Goal: Information Seeking & Learning: Check status

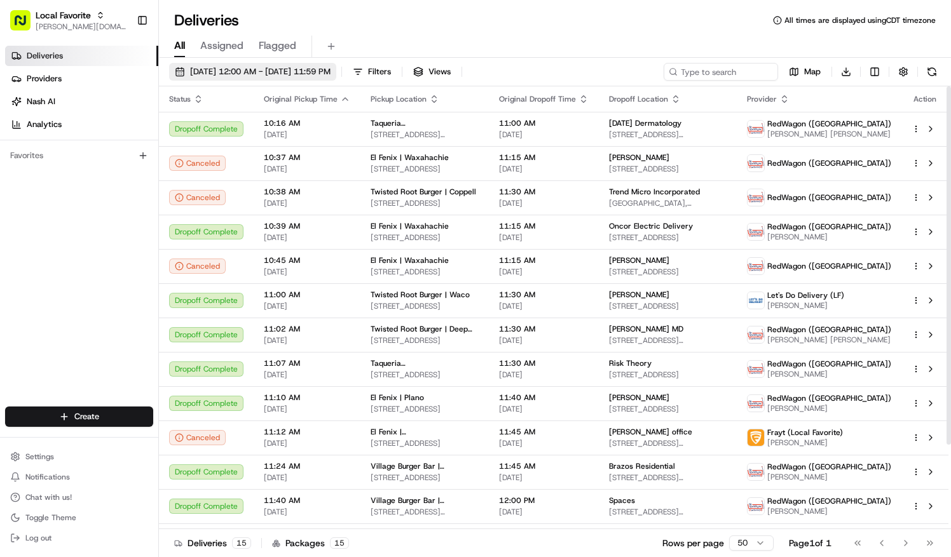
click at [330, 71] on span "08/13/2025 12:00 AM - 08/13/2025 11:59 PM" at bounding box center [260, 71] width 140 height 11
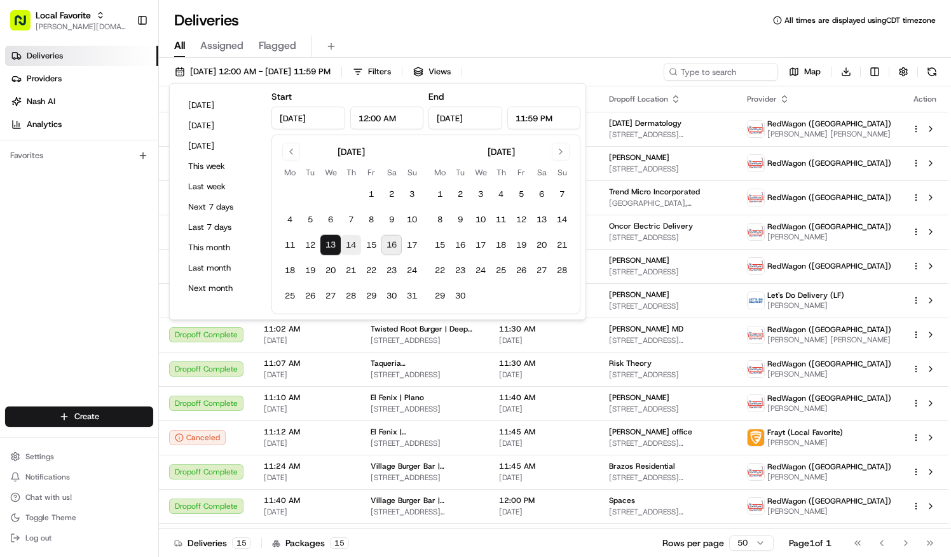
click at [355, 243] on button "14" at bounding box center [351, 245] width 20 height 20
type input "Aug 14, 2025"
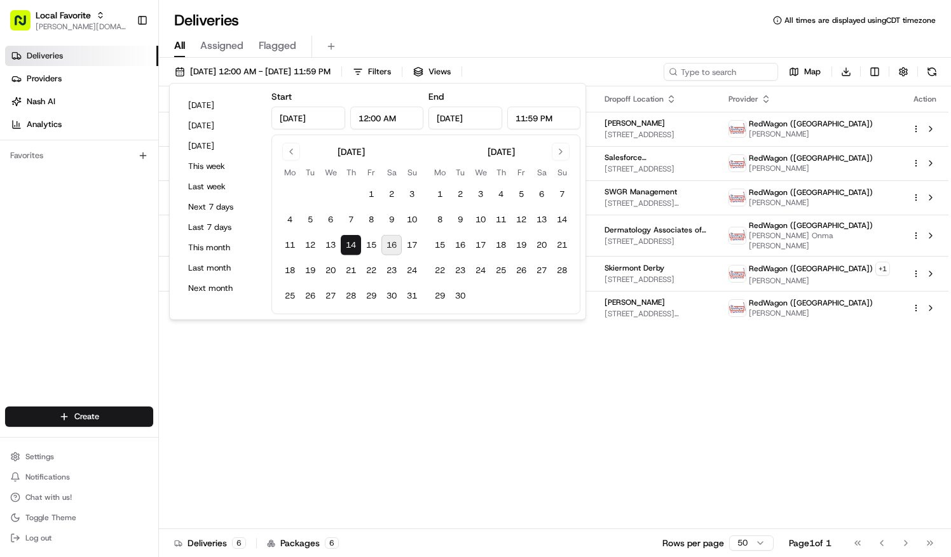
click at [517, 39] on div "All Assigned Flagged" at bounding box center [555, 47] width 792 height 22
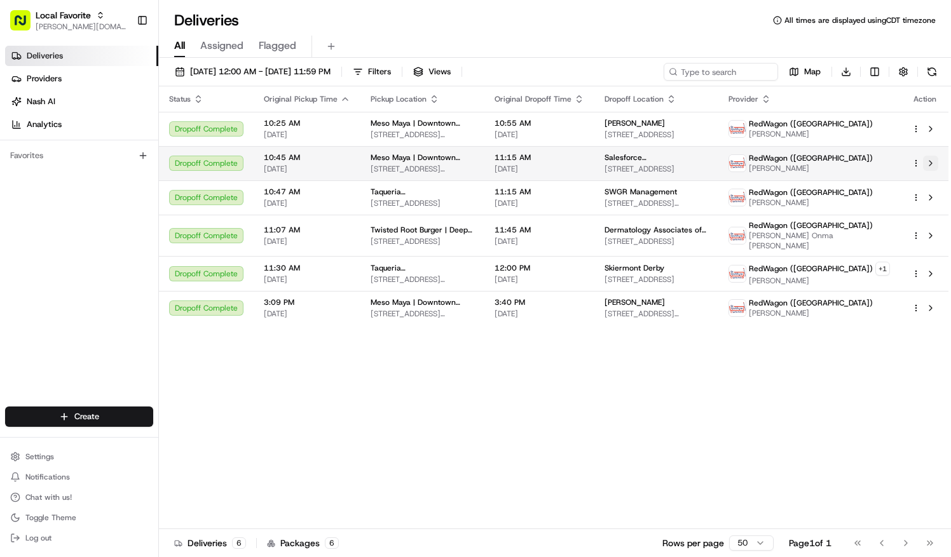
click at [934, 158] on button at bounding box center [930, 163] width 15 height 15
click at [314, 81] on div "08/14/2025 12:00 AM - 08/14/2025 11:59 PM Filters Views Map Download" at bounding box center [555, 75] width 792 height 24
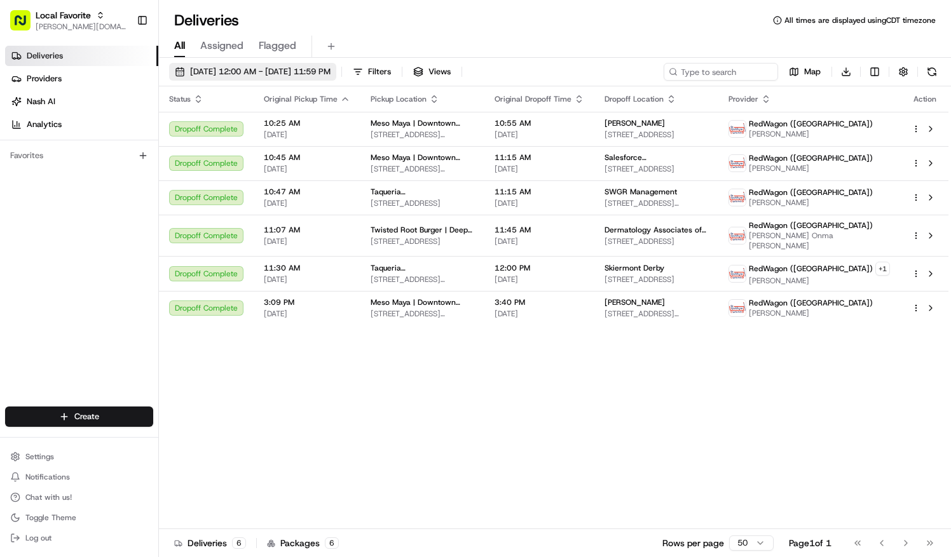
click at [322, 72] on span "08/14/2025 12:00 AM - 08/14/2025 11:59 PM" at bounding box center [260, 71] width 140 height 11
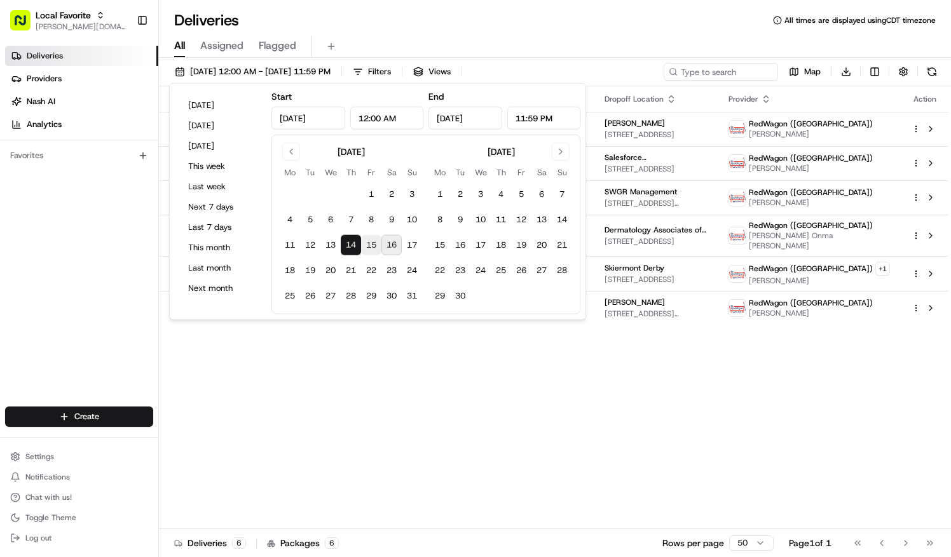
click at [372, 240] on button "15" at bounding box center [371, 245] width 20 height 20
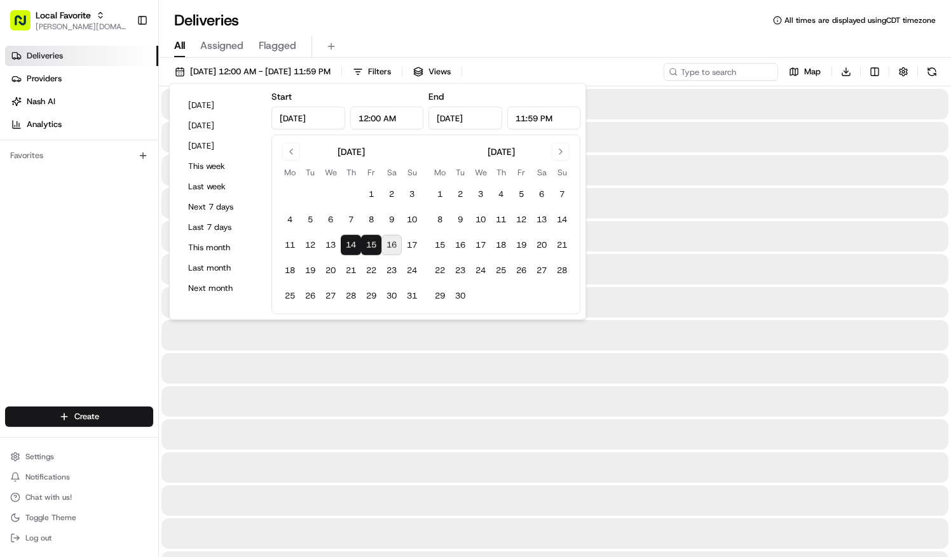
type input "Aug 15, 2025"
click at [372, 240] on button "15" at bounding box center [371, 245] width 20 height 20
type input "Aug 15, 2025"
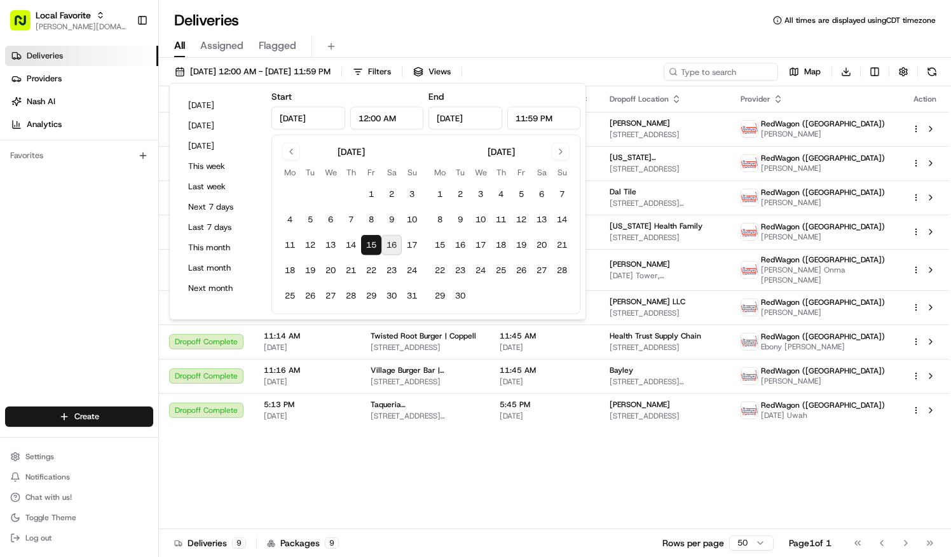
click at [492, 37] on div "All Assigned Flagged" at bounding box center [555, 47] width 792 height 22
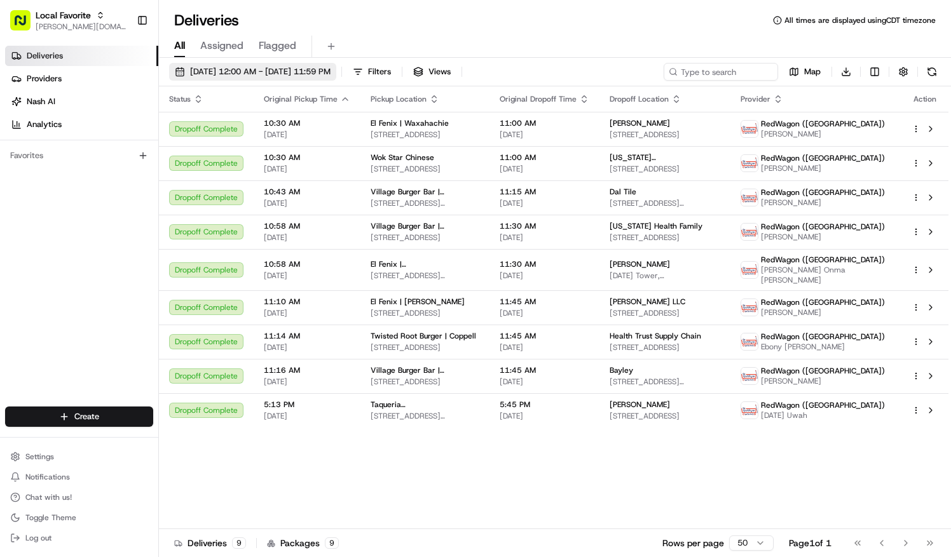
click at [316, 71] on span "08/15/2025 12:00 AM - 08/15/2025 11:59 PM" at bounding box center [260, 71] width 140 height 11
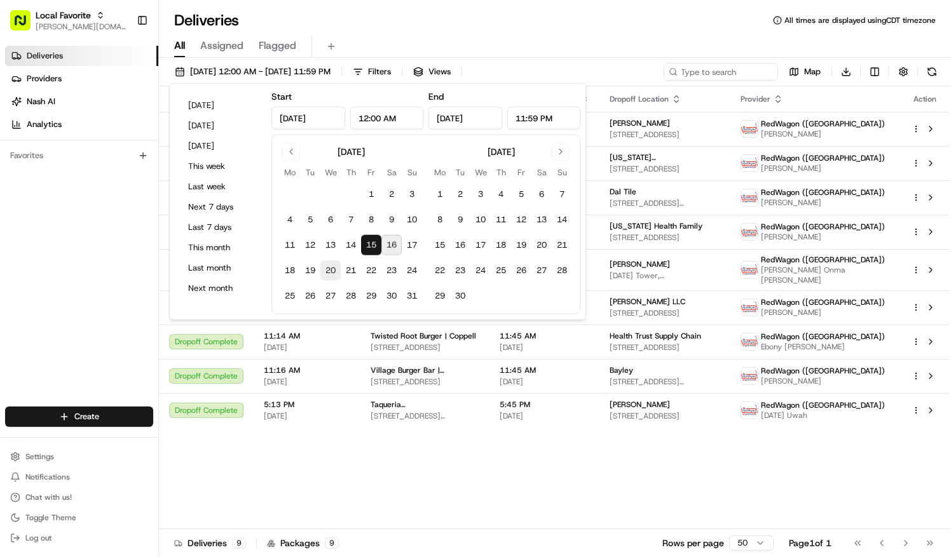
click at [330, 268] on button "20" at bounding box center [330, 271] width 20 height 20
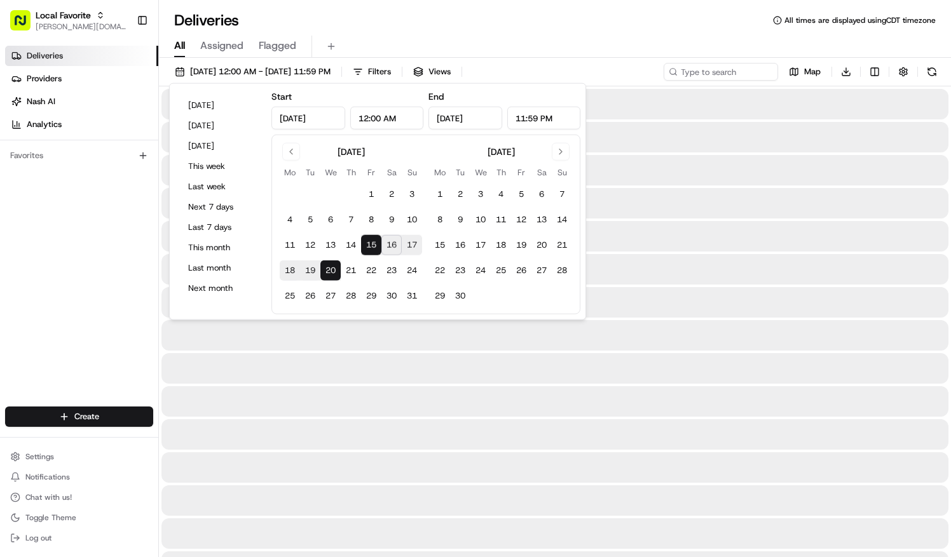
type input "Aug 20, 2025"
click at [330, 268] on button "20" at bounding box center [330, 271] width 20 height 20
type input "Aug 20, 2025"
click at [556, 24] on div "Deliveries All times are displayed using CDT timezone" at bounding box center [555, 20] width 792 height 20
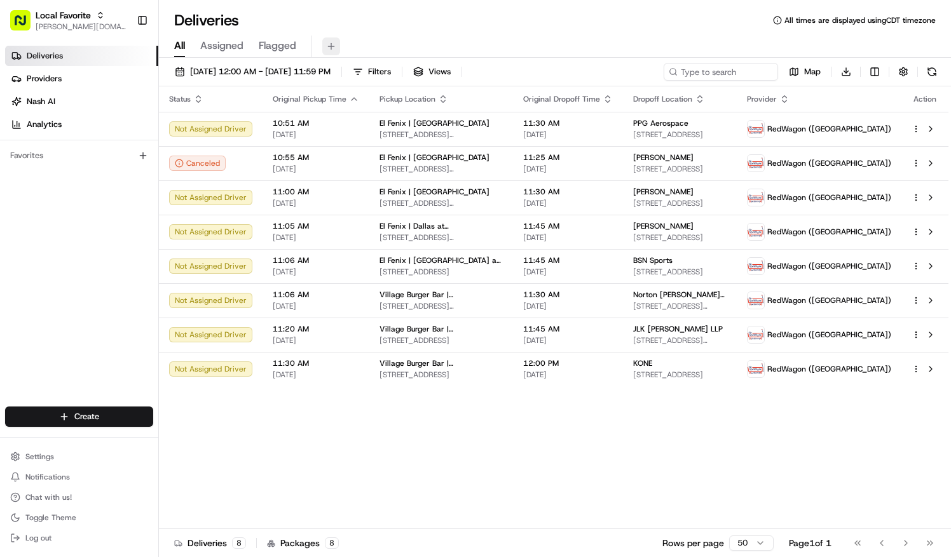
click at [330, 51] on button at bounding box center [331, 46] width 18 height 18
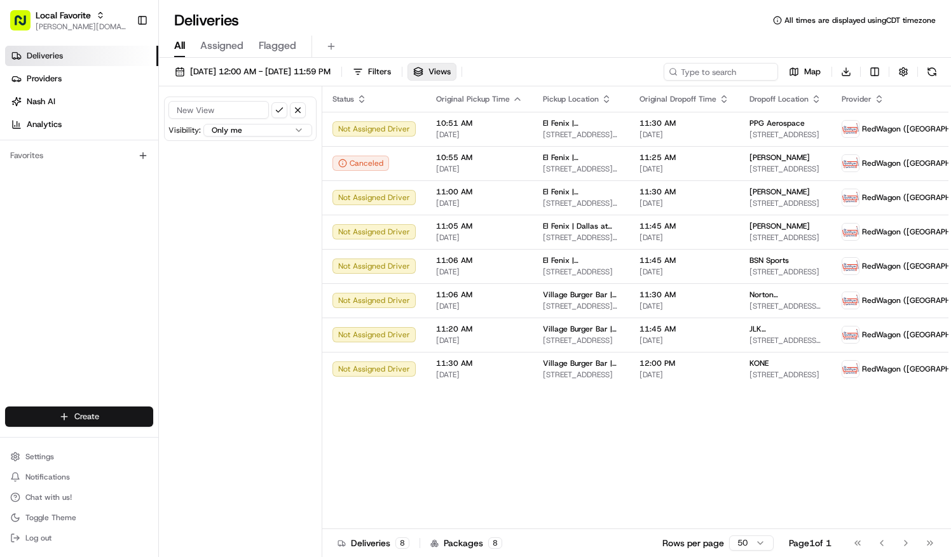
click at [90, 415] on html "Local Favorite katie.norton@localfavorite.com Toggle Sidebar Deliveries Provide…" at bounding box center [475, 278] width 951 height 557
click at [220, 342] on html "Local Favorite katie.norton@localfavorite.com Toggle Sidebar Deliveries Provide…" at bounding box center [475, 278] width 951 height 557
click at [58, 53] on span "Deliveries" at bounding box center [45, 55] width 36 height 11
click at [144, 24] on button "Toggle Sidebar" at bounding box center [143, 21] width 22 height 22
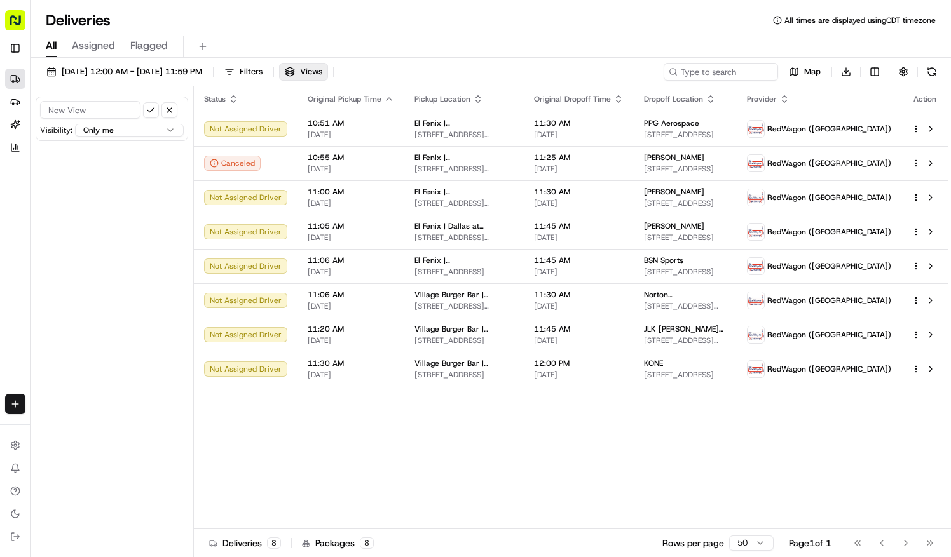
click at [93, 53] on button "Assigned" at bounding box center [93, 47] width 43 height 22
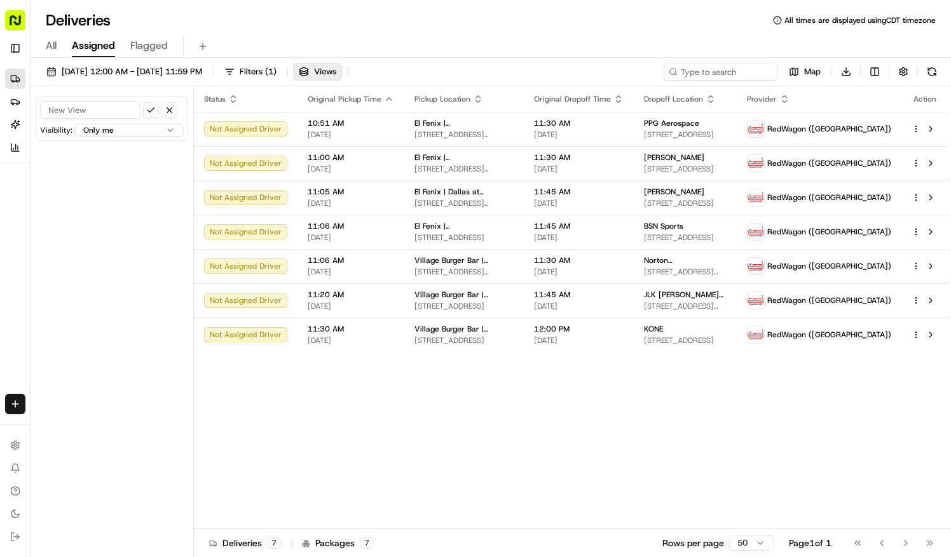
click at [53, 48] on span "All" at bounding box center [51, 45] width 11 height 15
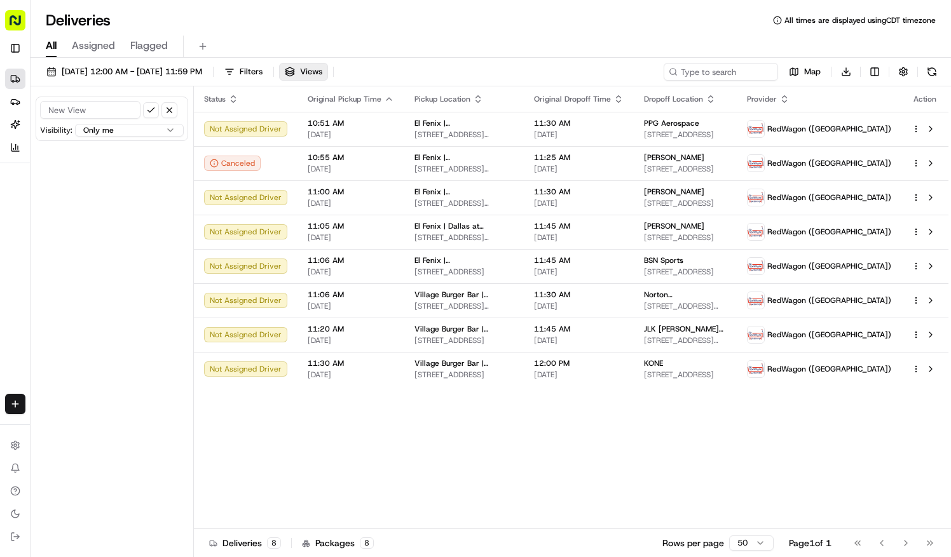
click at [150, 37] on button "Flagged" at bounding box center [148, 47] width 37 height 22
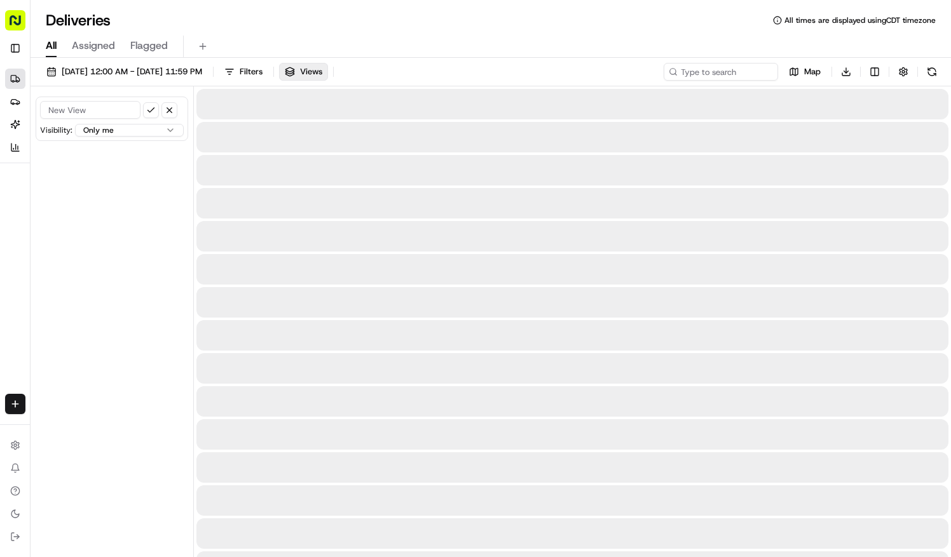
click at [53, 47] on span "All" at bounding box center [51, 45] width 11 height 15
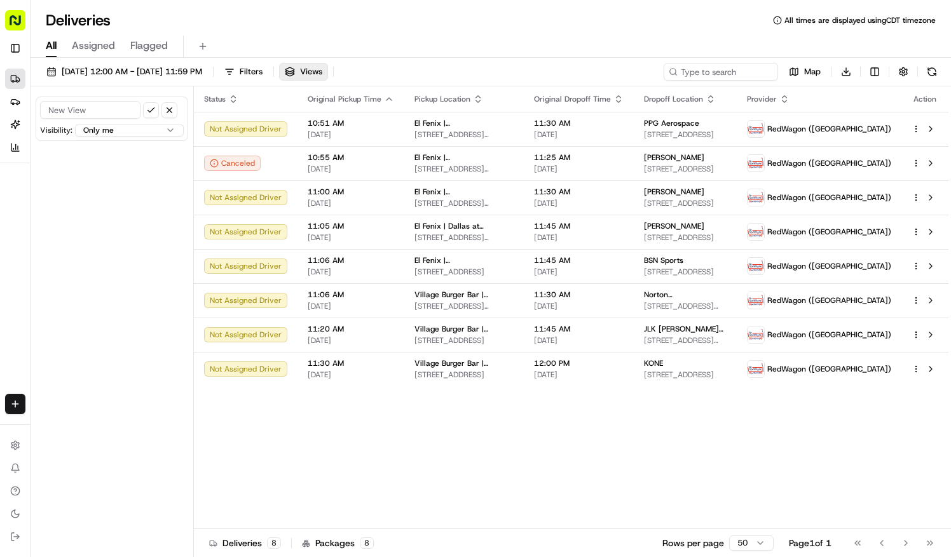
click at [17, 21] on rect "button" at bounding box center [15, 20] width 20 height 20
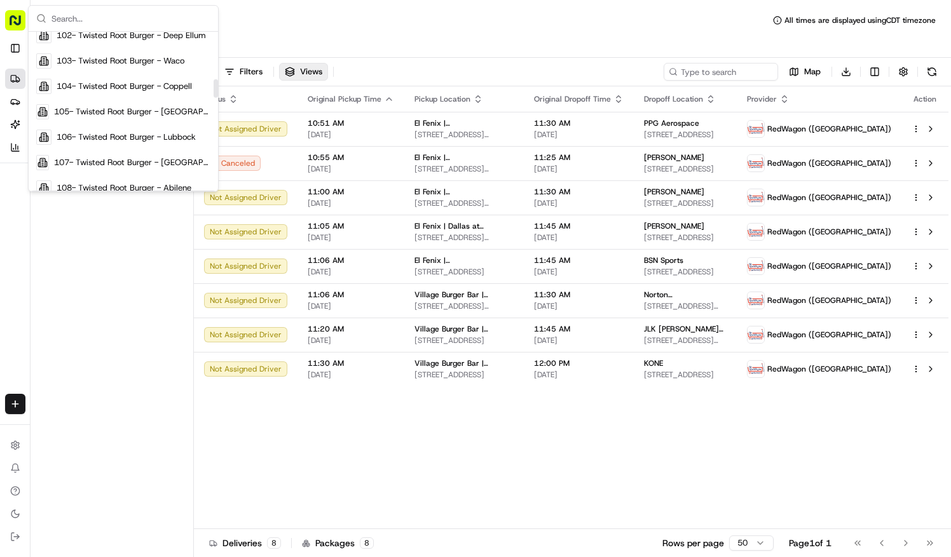
scroll to position [402, 0]
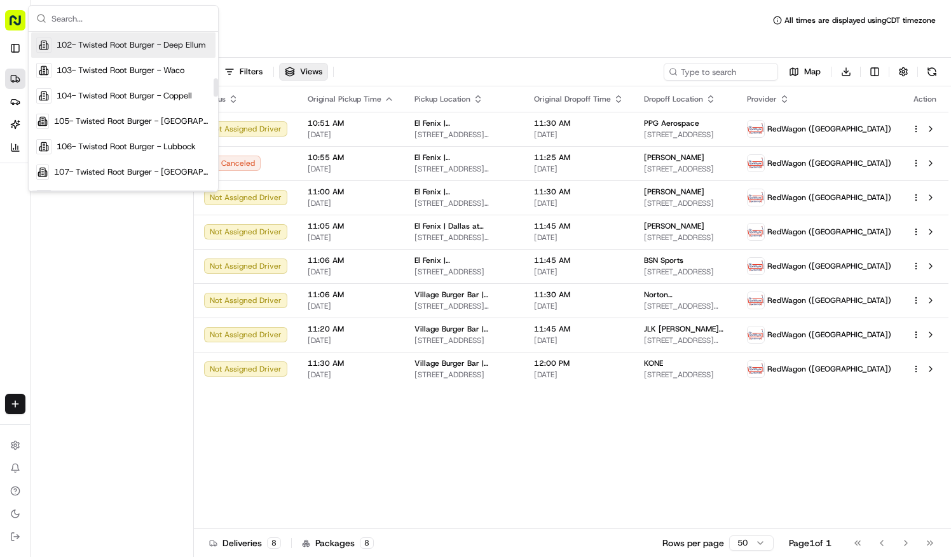
click at [135, 44] on span "102- Twisted Root Burger - Deep Ellum" at bounding box center [131, 44] width 149 height 11
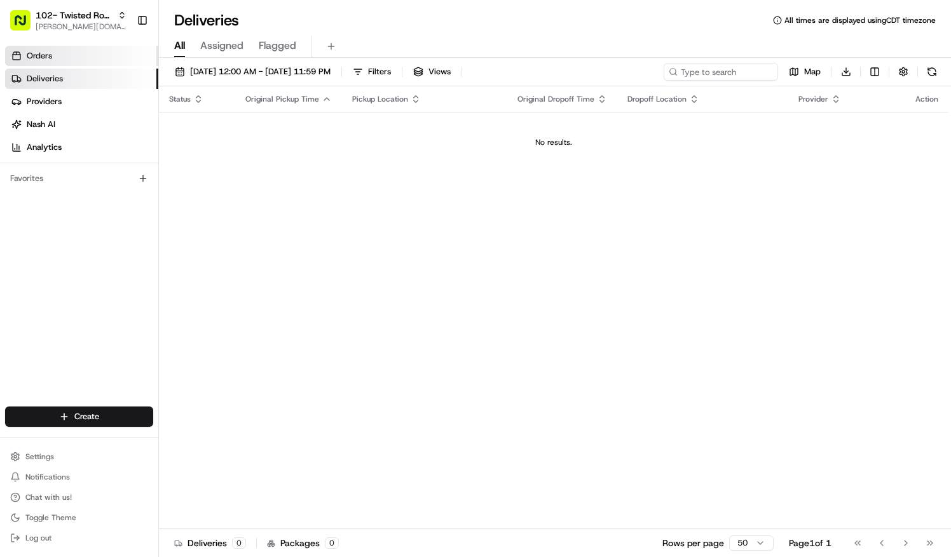
click at [58, 55] on link "Orders" at bounding box center [81, 56] width 153 height 20
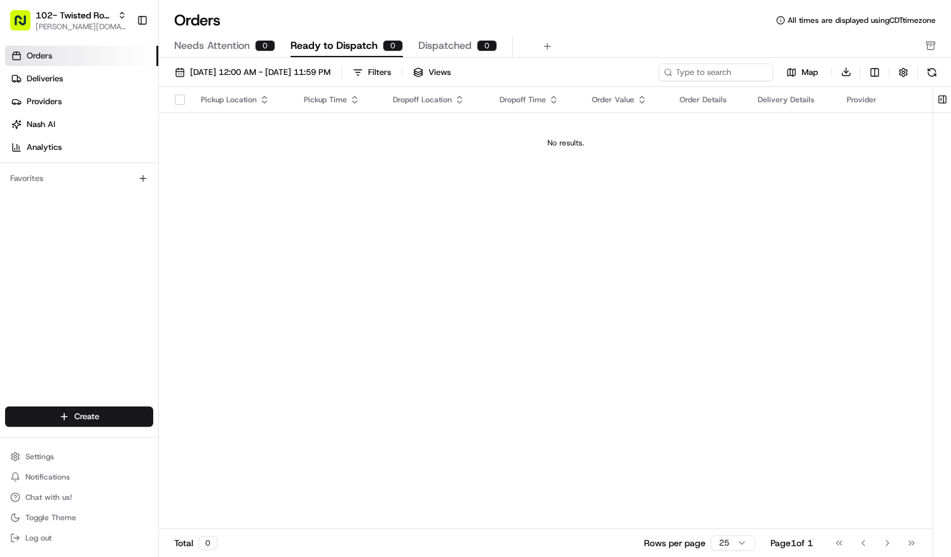
click at [206, 44] on span "Needs Attention" at bounding box center [212, 45] width 76 height 15
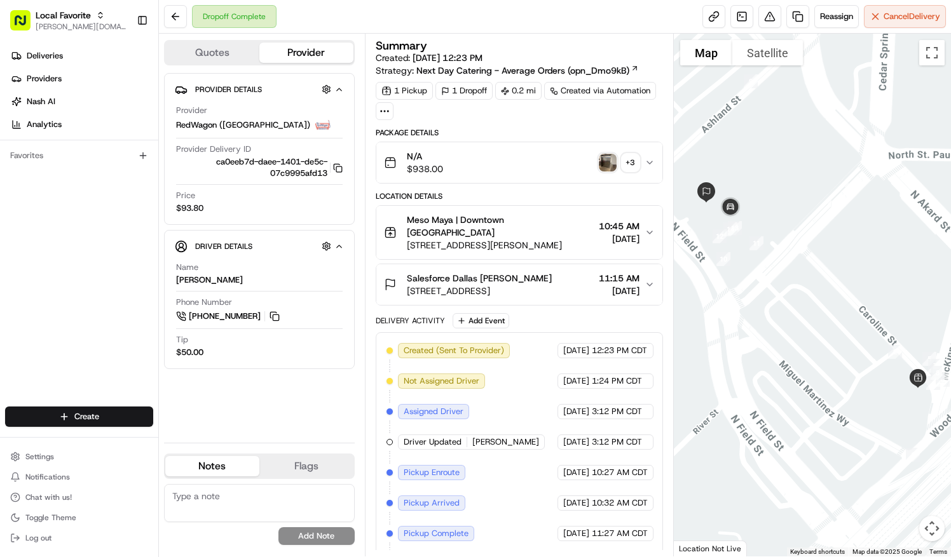
click at [629, 159] on div "+ 3" at bounding box center [631, 163] width 18 height 18
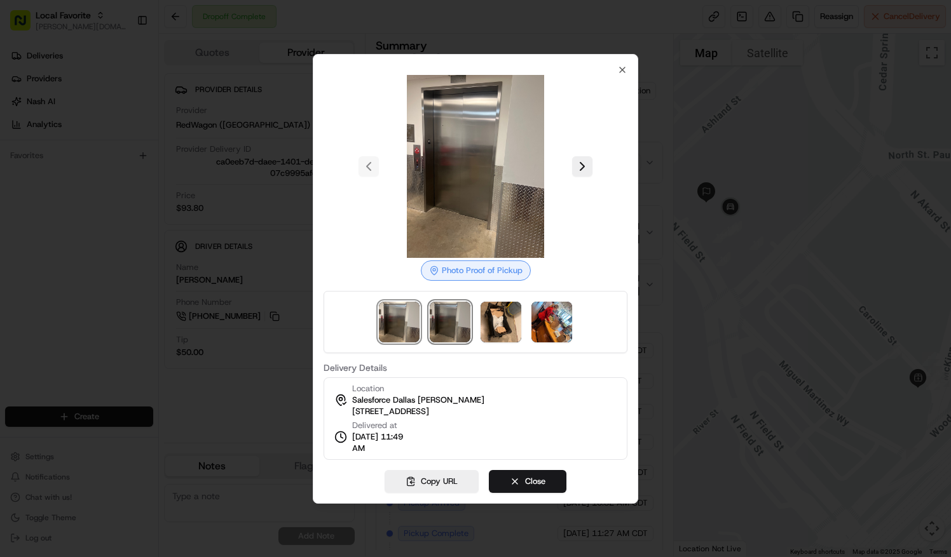
click at [460, 308] on img at bounding box center [450, 322] width 41 height 41
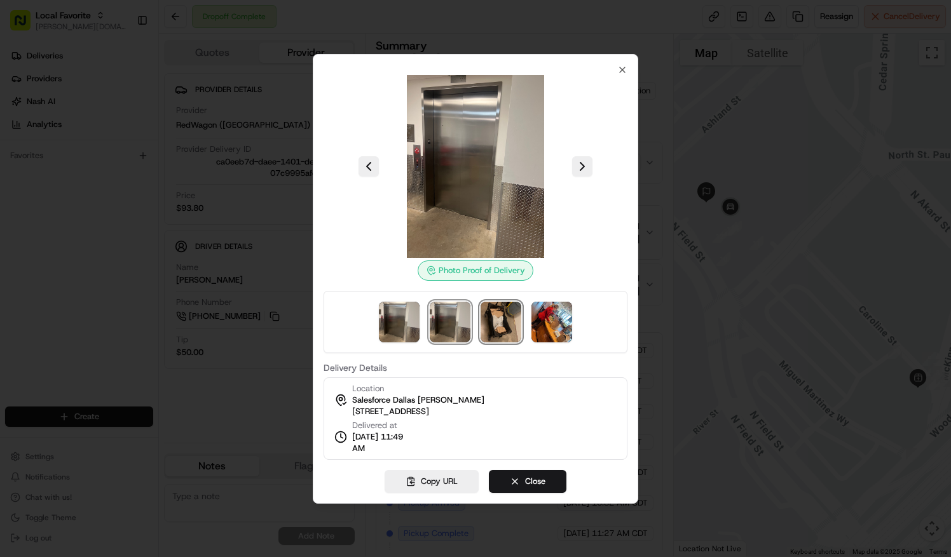
click at [497, 314] on img at bounding box center [500, 322] width 41 height 41
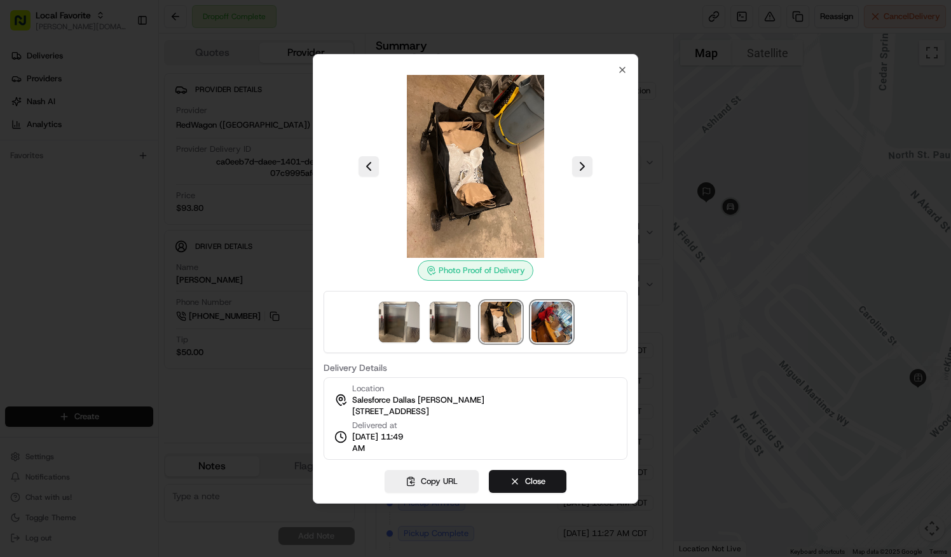
click at [545, 323] on img at bounding box center [551, 322] width 41 height 41
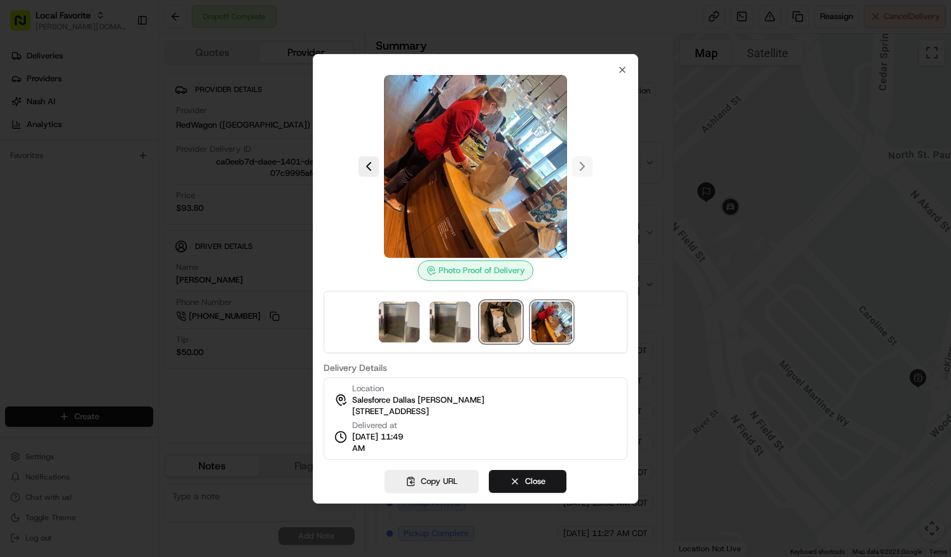
click at [505, 317] on img at bounding box center [500, 322] width 41 height 41
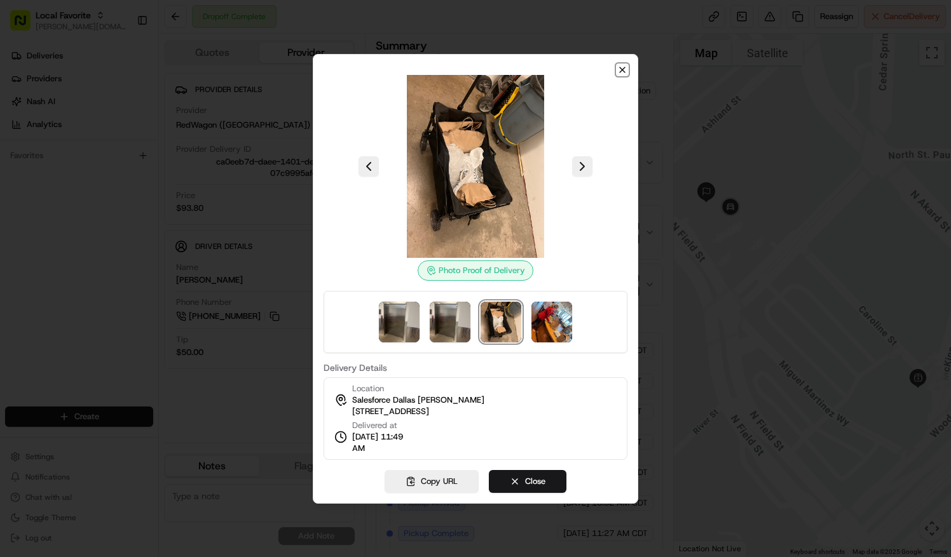
click at [619, 70] on icon "button" at bounding box center [622, 70] width 10 height 10
